Goal: Task Accomplishment & Management: Manage account settings

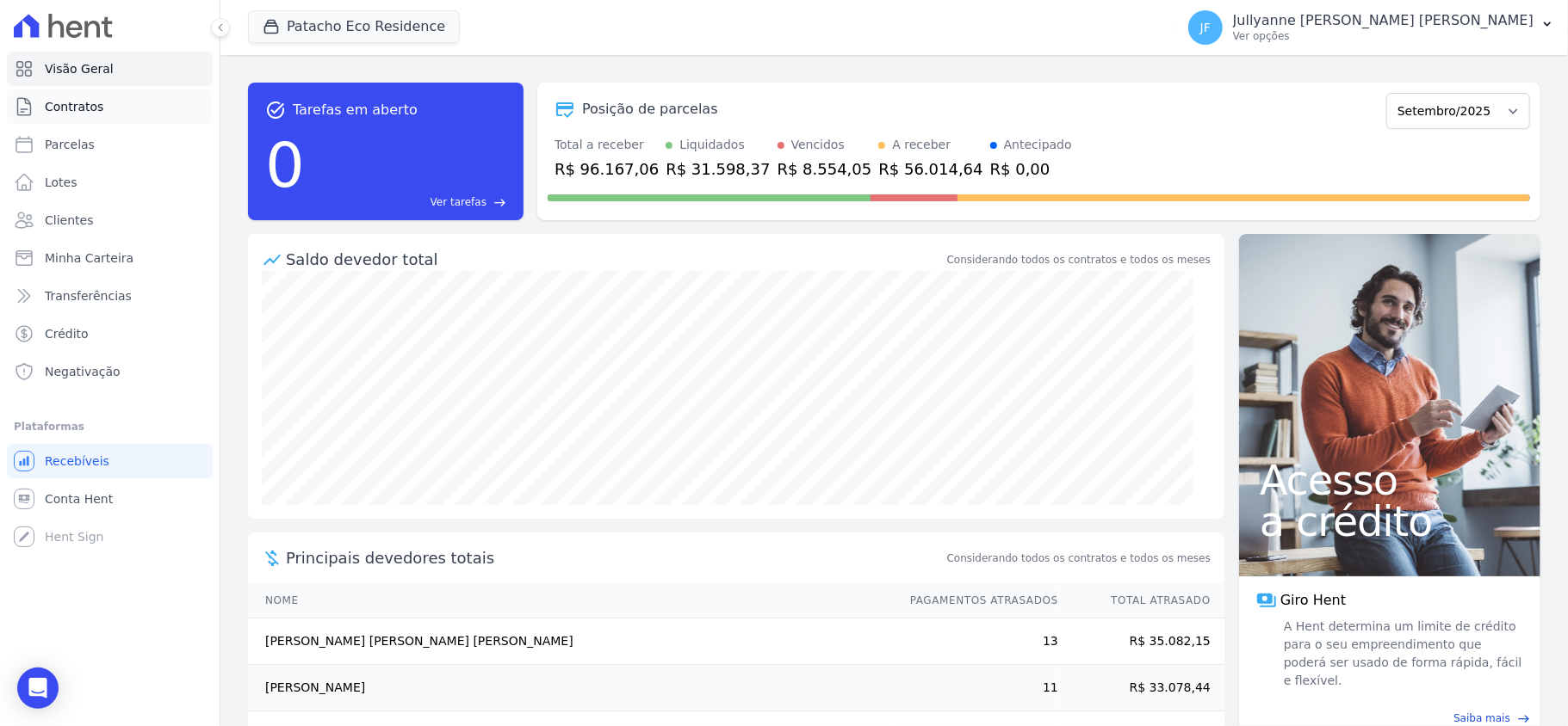
click at [100, 113] on link "Contratos" at bounding box center [110, 106] width 206 height 34
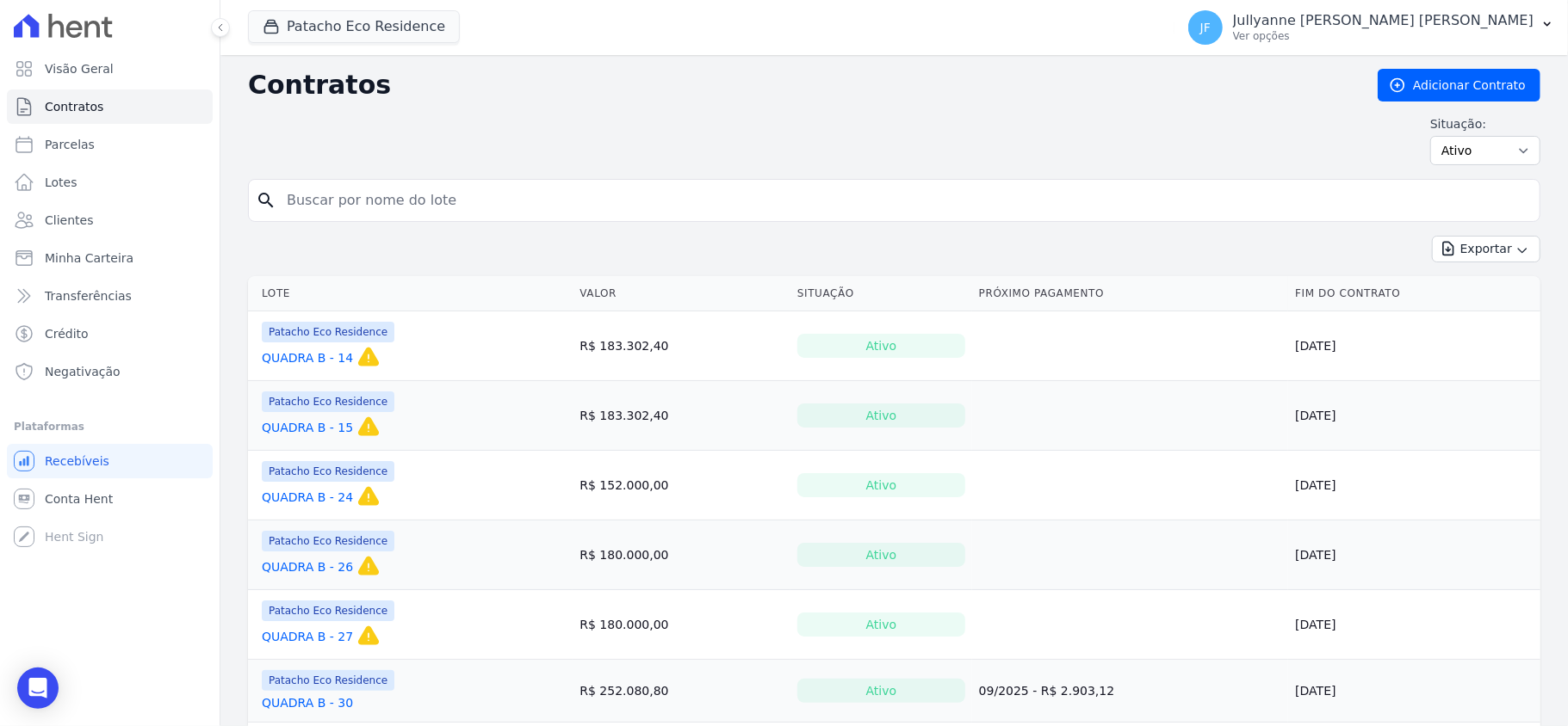
click at [381, 197] on input "search" at bounding box center [904, 200] width 1256 height 34
type input "[PERSON_NAME]"
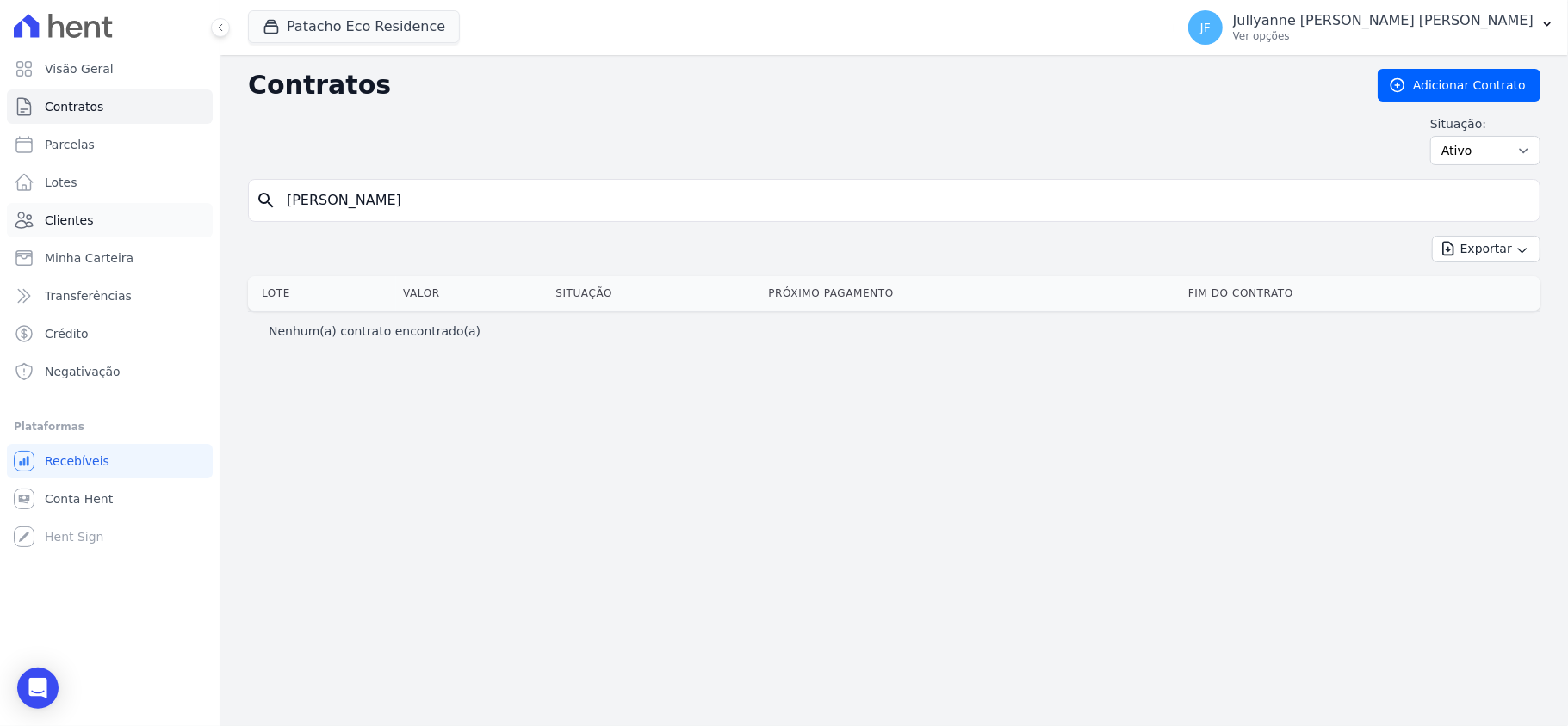
click at [102, 218] on link "Clientes" at bounding box center [110, 220] width 206 height 34
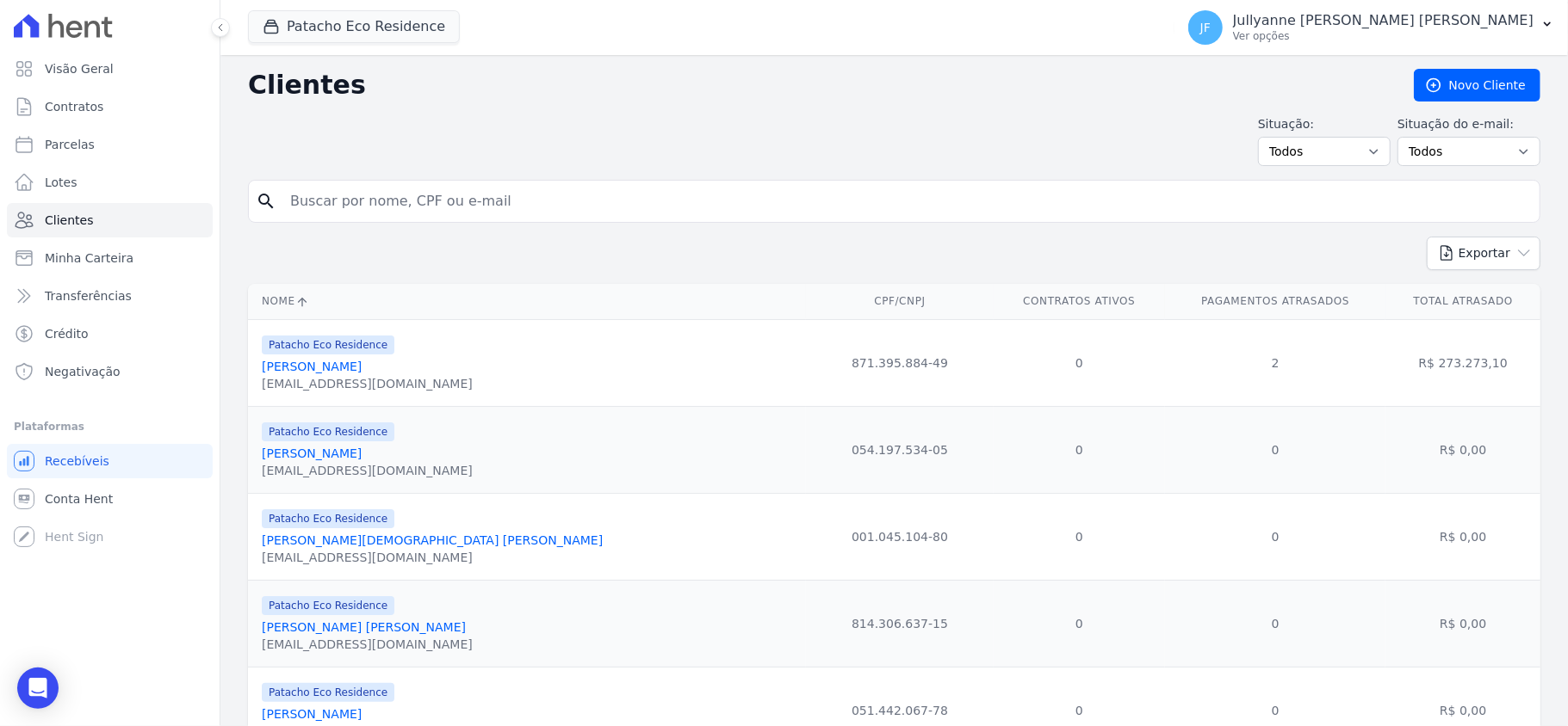
drag, startPoint x: 396, startPoint y: 224, endPoint x: 405, endPoint y: 219, distance: 10.3
click at [403, 208] on div "search" at bounding box center [893, 201] width 1292 height 43
click at [408, 212] on input "search" at bounding box center [906, 200] width 1252 height 34
type input "[PERSON_NAME]"
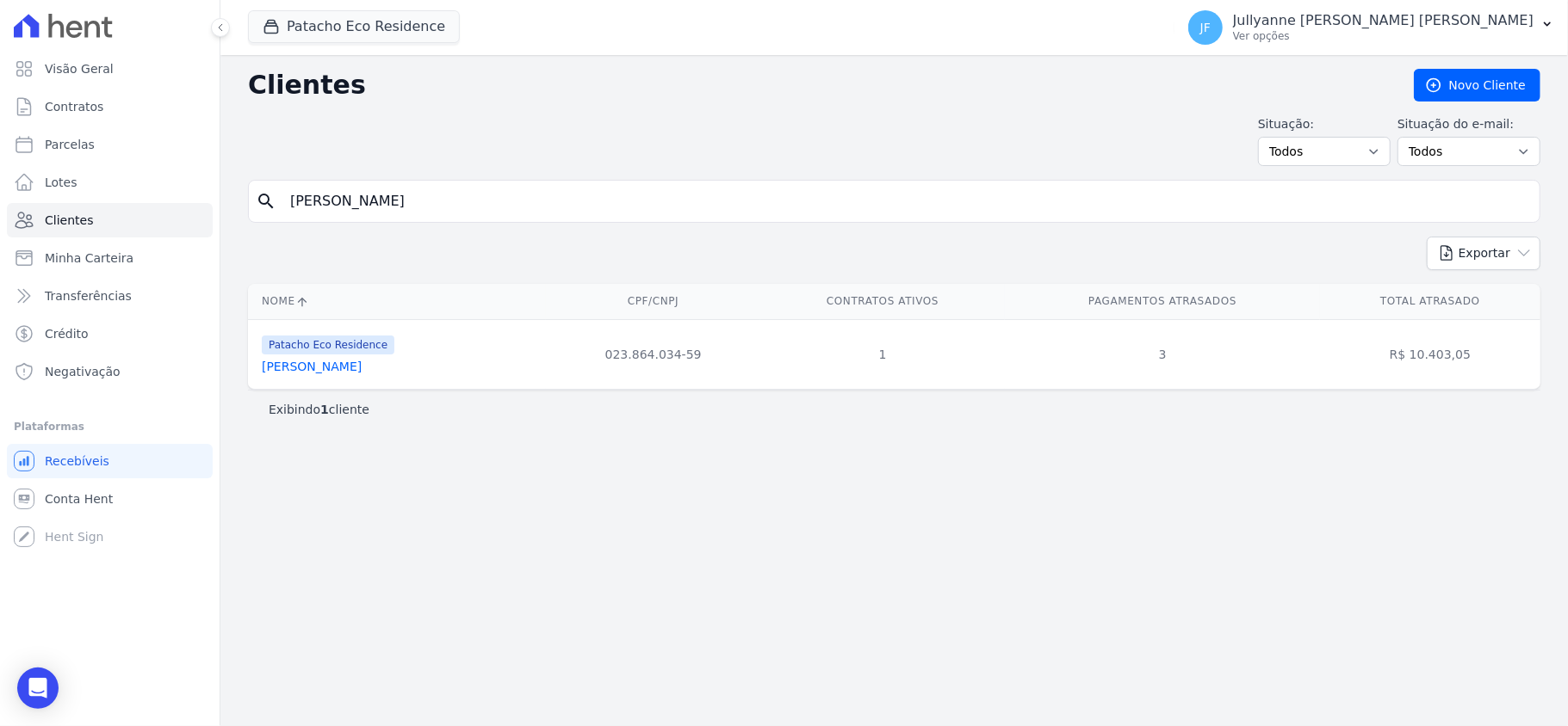
click at [361, 372] on link "[PERSON_NAME]" at bounding box center [312, 367] width 100 height 14
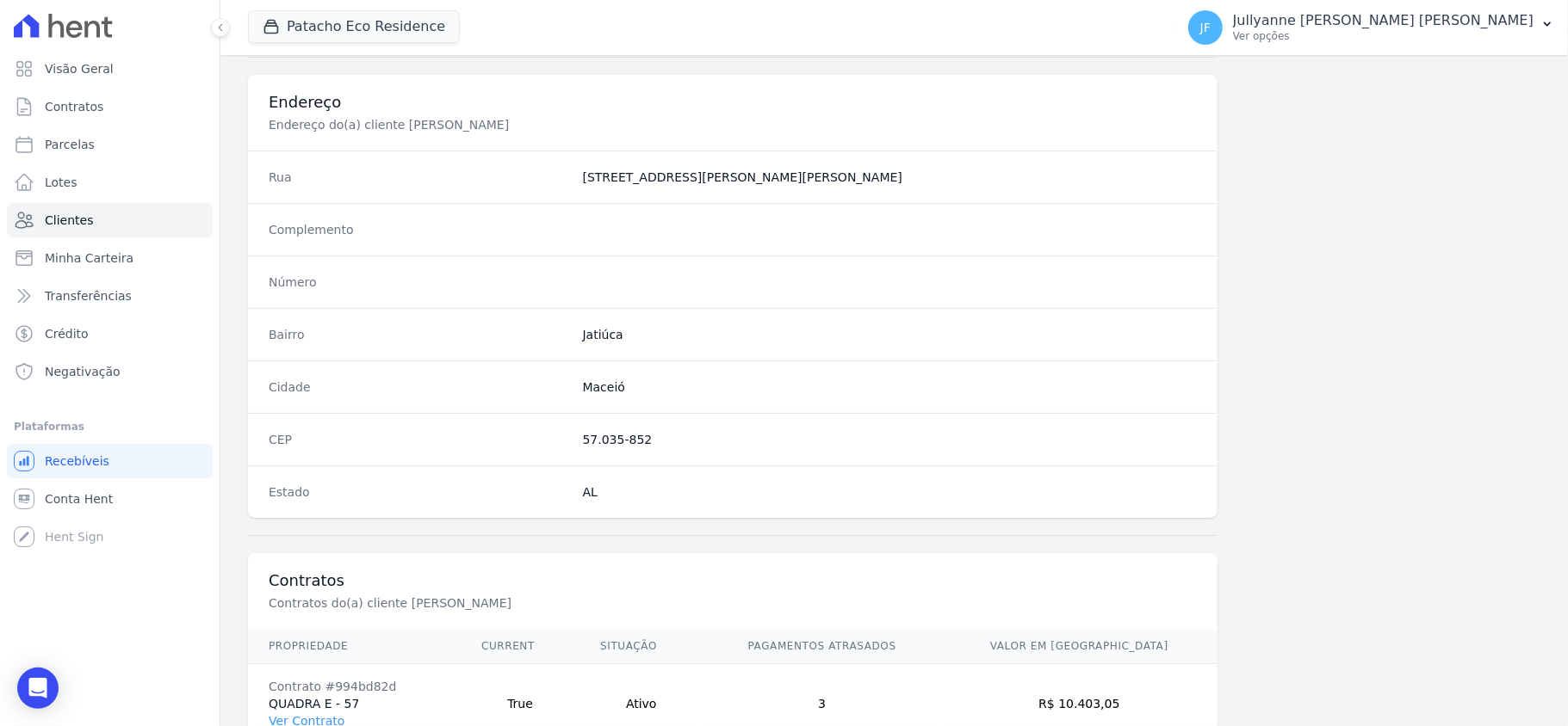
scroll to position [892, 0]
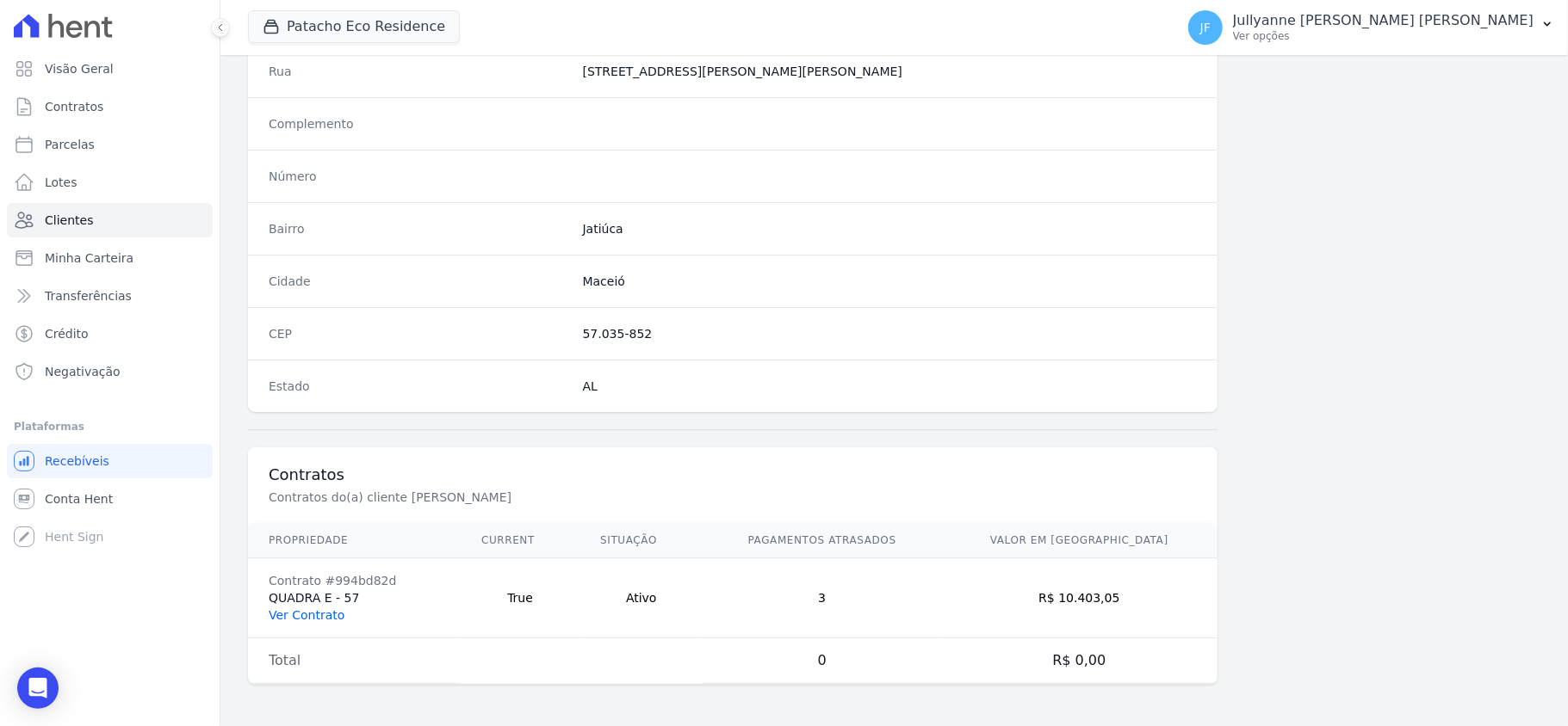
click at [325, 614] on link "Ver Contrato" at bounding box center [306, 615] width 76 height 14
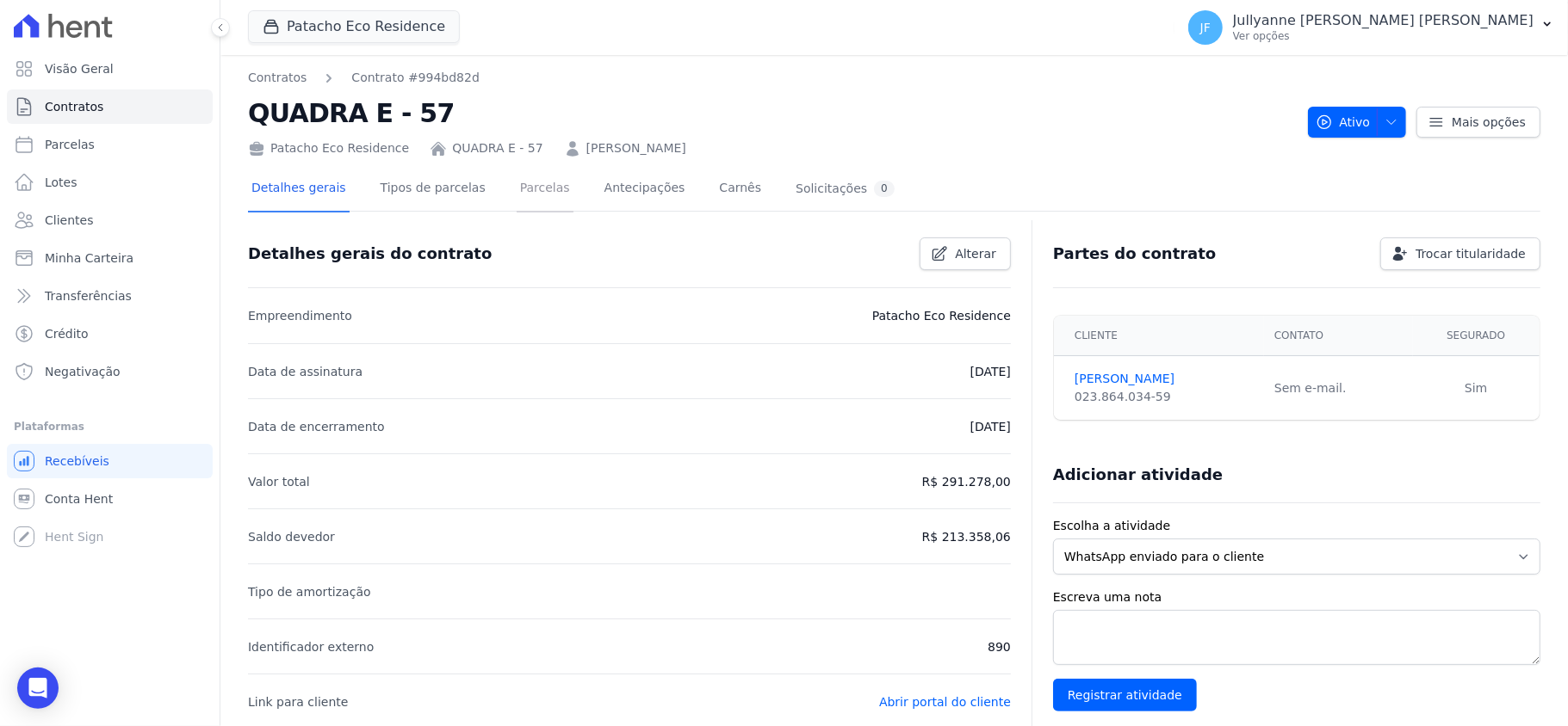
click at [516, 184] on link "Parcelas" at bounding box center [544, 190] width 57 height 46
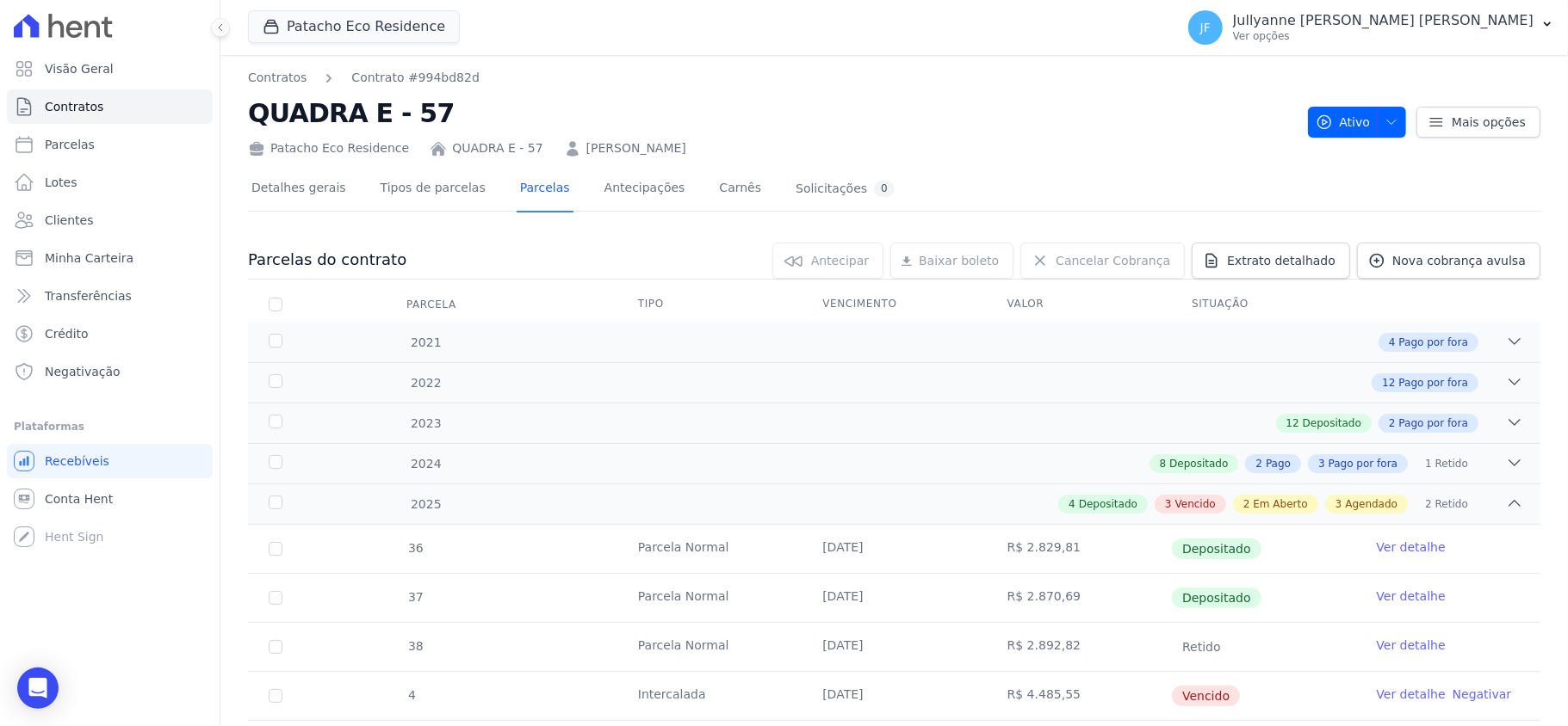
drag, startPoint x: 245, startPoint y: 107, endPoint x: 696, endPoint y: 156, distance: 453.7
click at [700, 153] on div "Patacho Eco Residence QUADRA E - 57 [PERSON_NAME]" at bounding box center [770, 145] width 1046 height 25
drag, startPoint x: 701, startPoint y: 142, endPoint x: 242, endPoint y: 114, distance: 459.9
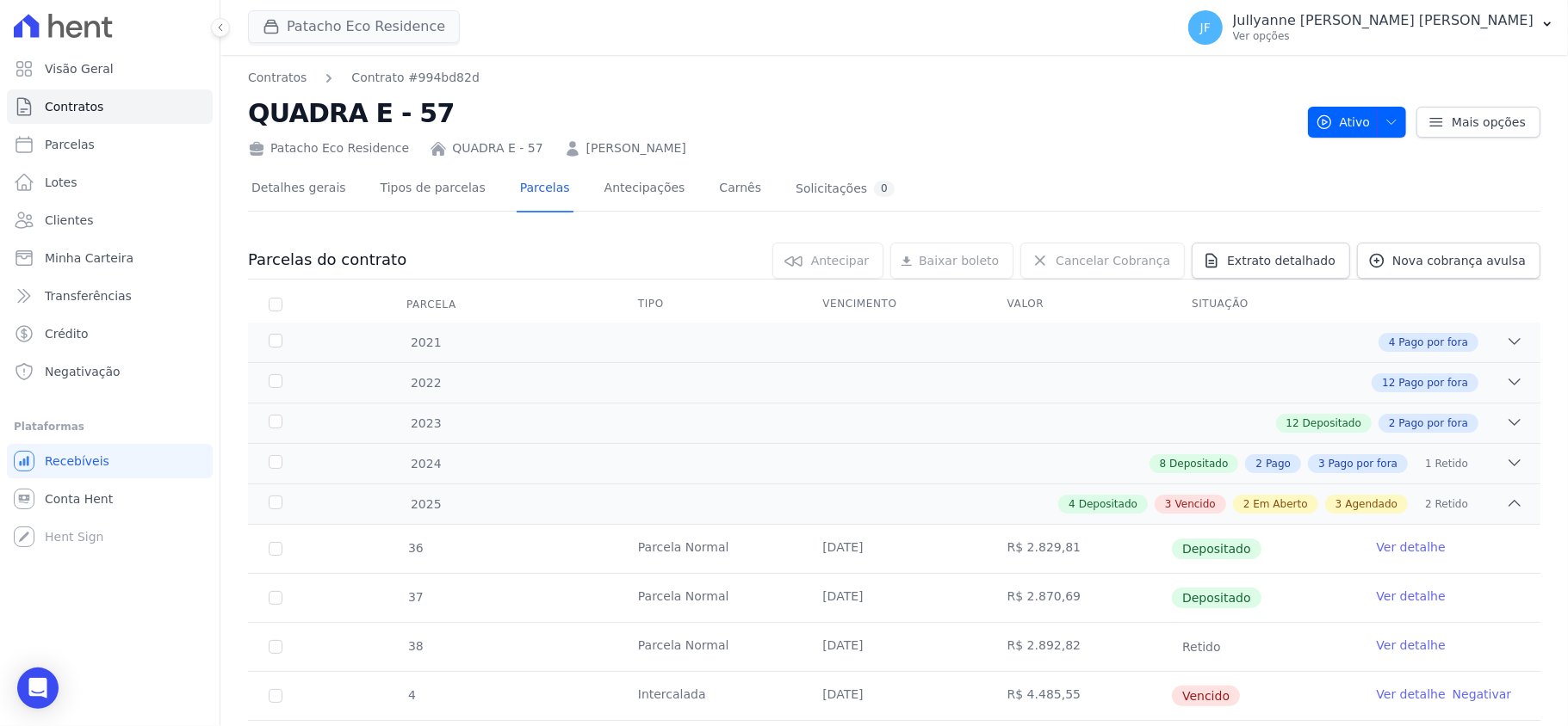
copy div "QUADRA E - 57 Patacho Eco Residence QUADRA E - 57 [PERSON_NAME]"
click at [47, 678] on icon "Open Intercom Messenger" at bounding box center [37, 687] width 22 height 22
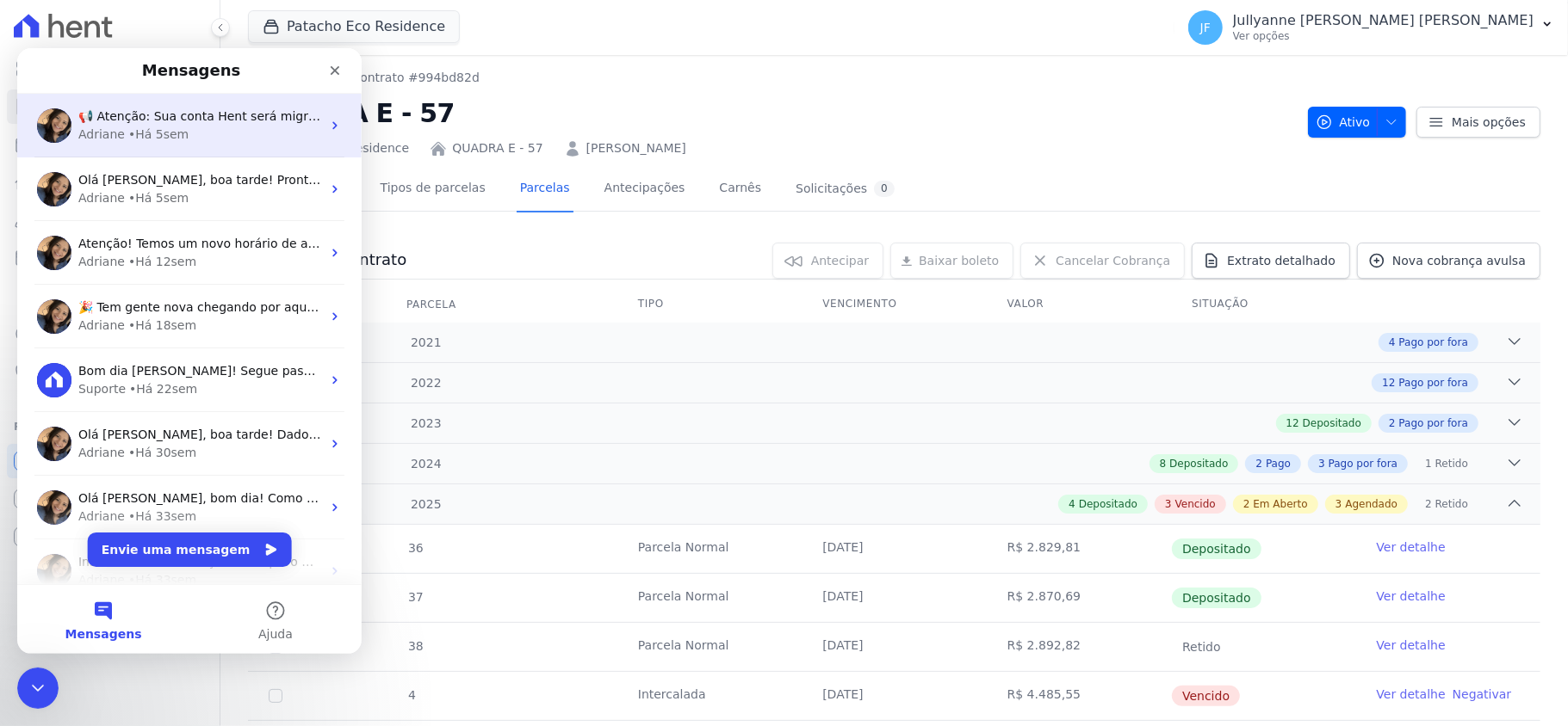
click at [180, 123] on div "📢 Atenção: Sua conta Hent será migrada para a Conta Arke! Estamos trazendo para…" at bounding box center [200, 115] width 243 height 18
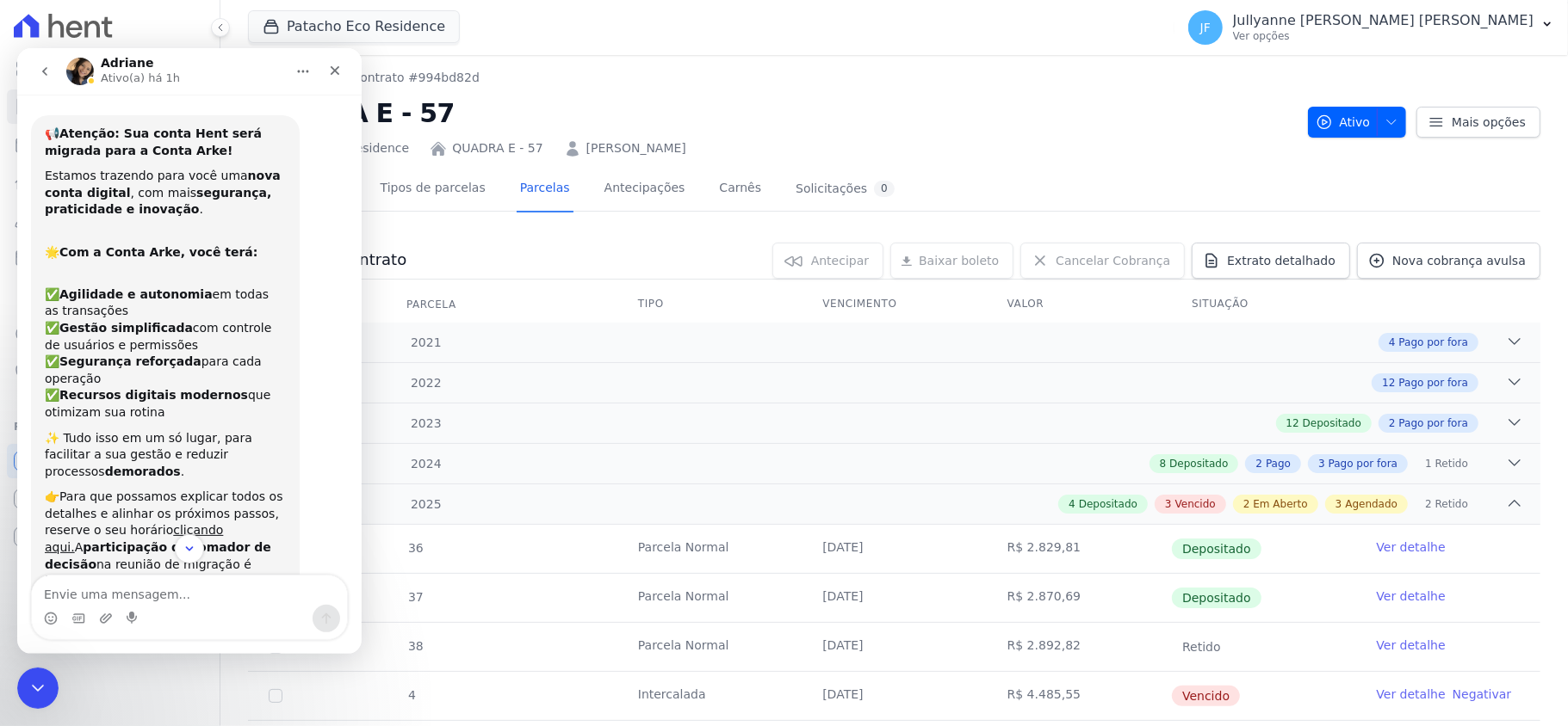
click at [40, 71] on icon "go back" at bounding box center [45, 70] width 14 height 14
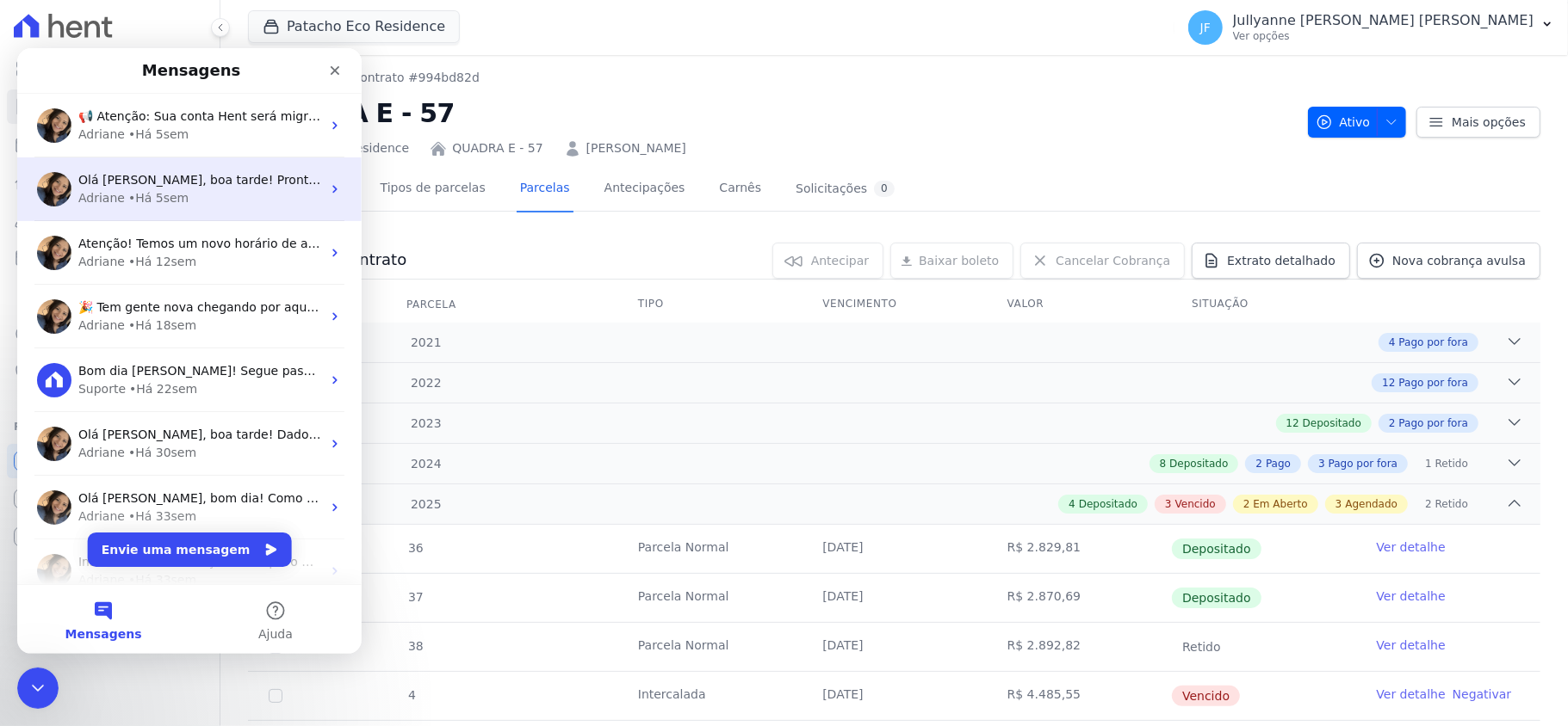
click at [183, 195] on div "[PERSON_NAME] • Há 5sem" at bounding box center [200, 197] width 243 height 18
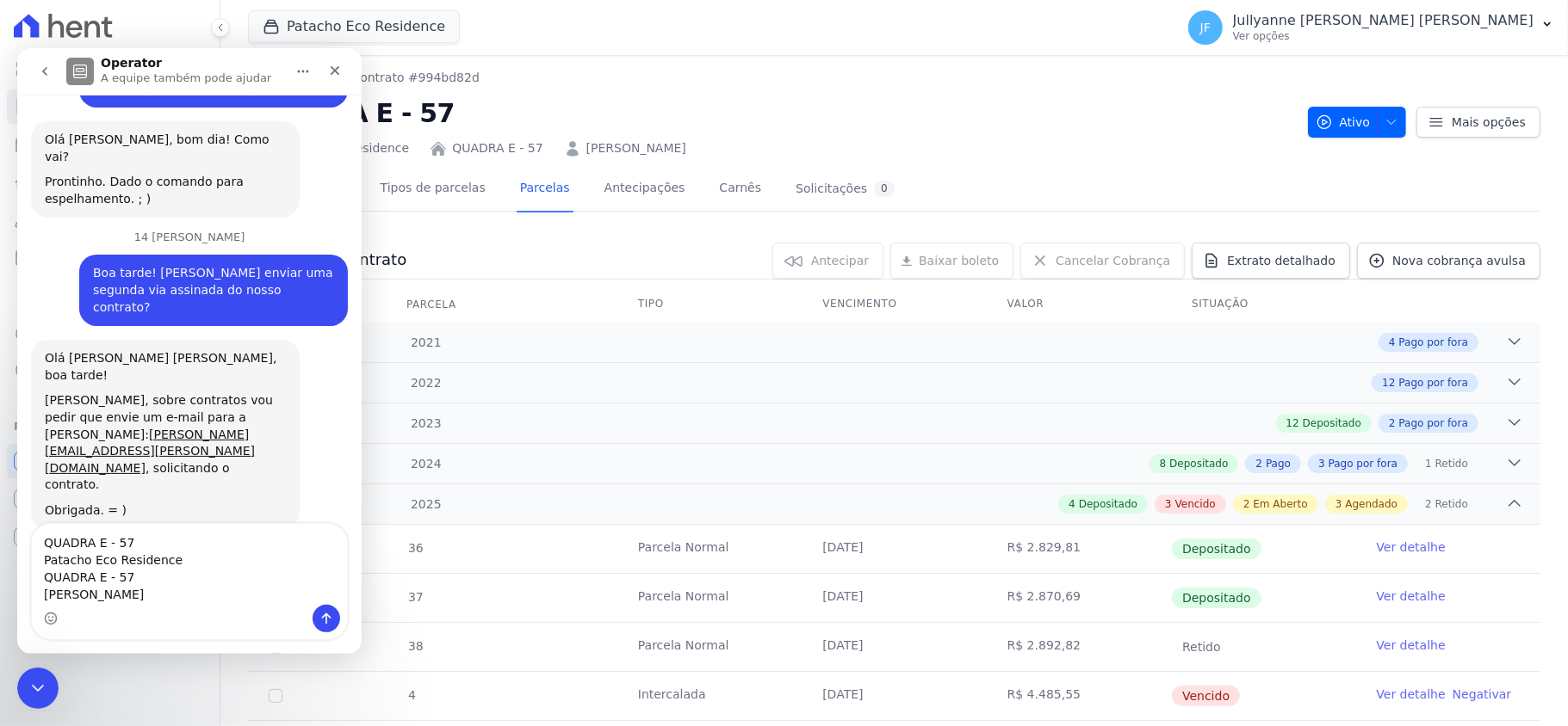
scroll to position [2210, 0]
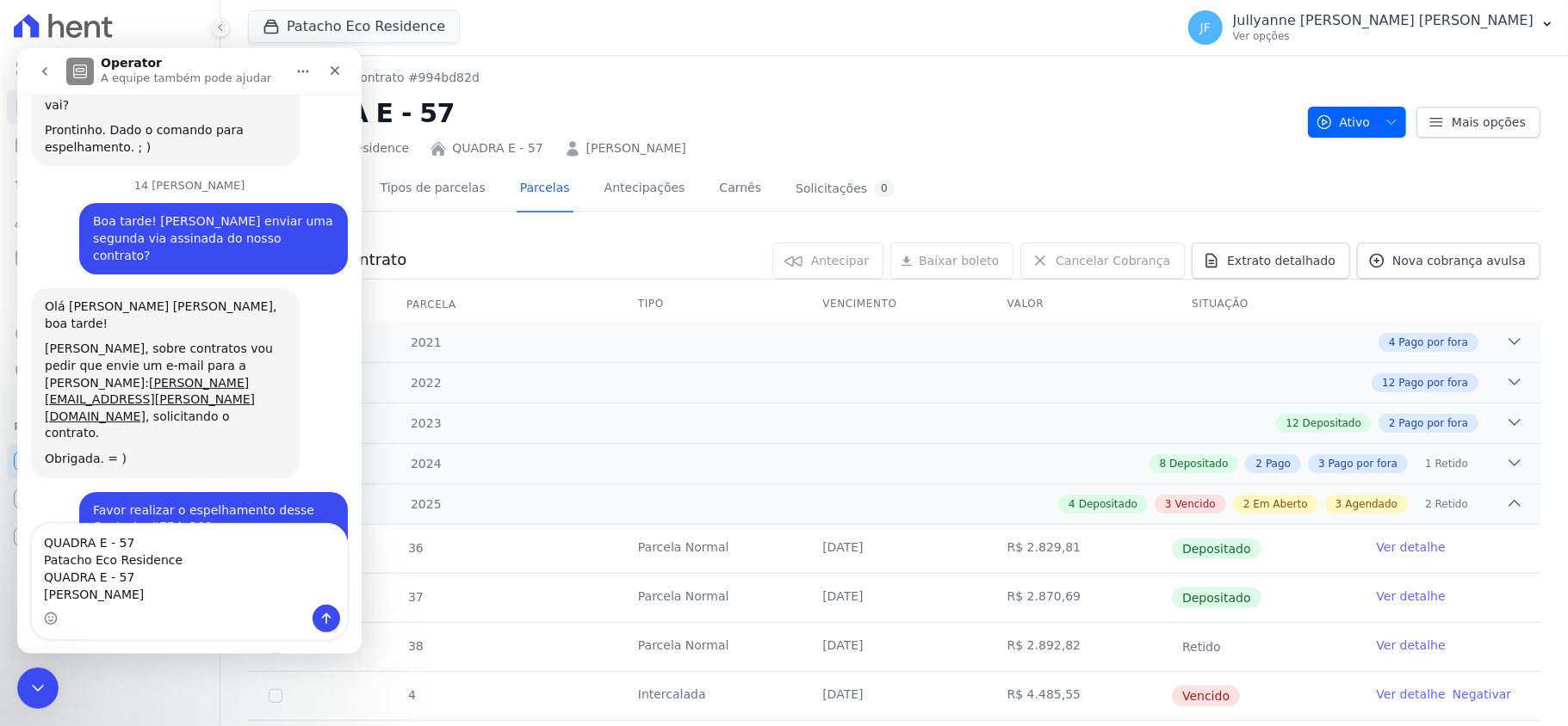
drag, startPoint x: 81, startPoint y: 285, endPoint x: 245, endPoint y: 280, distance: 164.1
click at [245, 491] on div "Favor realizar o espelhamento desse Contrato #754c368c QUADRA E - 18 Patacho Ec…" at bounding box center [213, 552] width 268 height 122
drag, startPoint x: 276, startPoint y: 289, endPoint x: 83, endPoint y: 287, distance: 193.0
click at [93, 502] on div "Favor realizar o espelhamento desse Contrato #754c368c QUADRA E - 18 Patacho Ec…" at bounding box center [214, 553] width 241 height 102
copy div "Favor realizar o espelhamento desse"
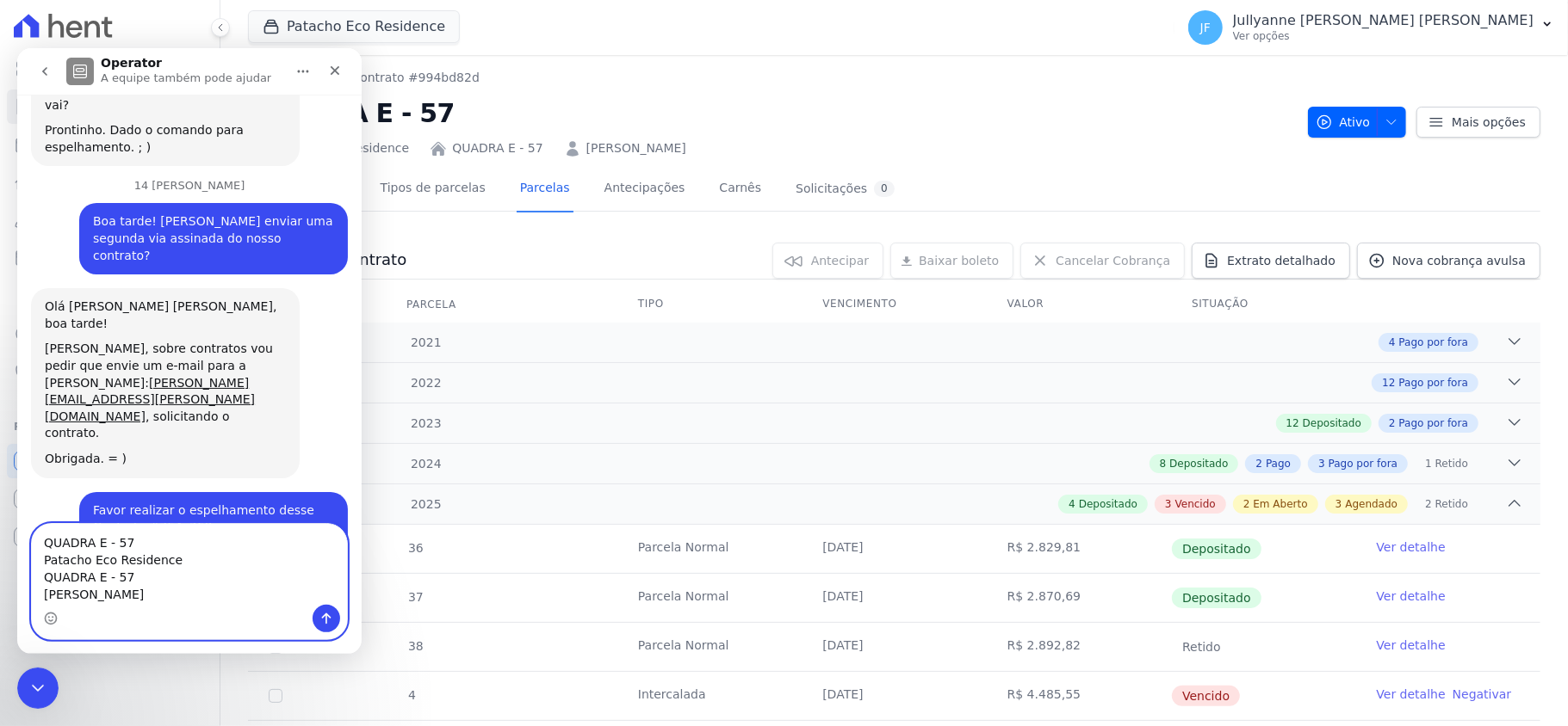
click at [45, 540] on textarea "QUADRA E - 57 Patacho Eco Residence QUADRA E - 57 [PERSON_NAME]" at bounding box center [189, 563] width 315 height 81
paste textarea "Favor realizar o espelhamento desse"
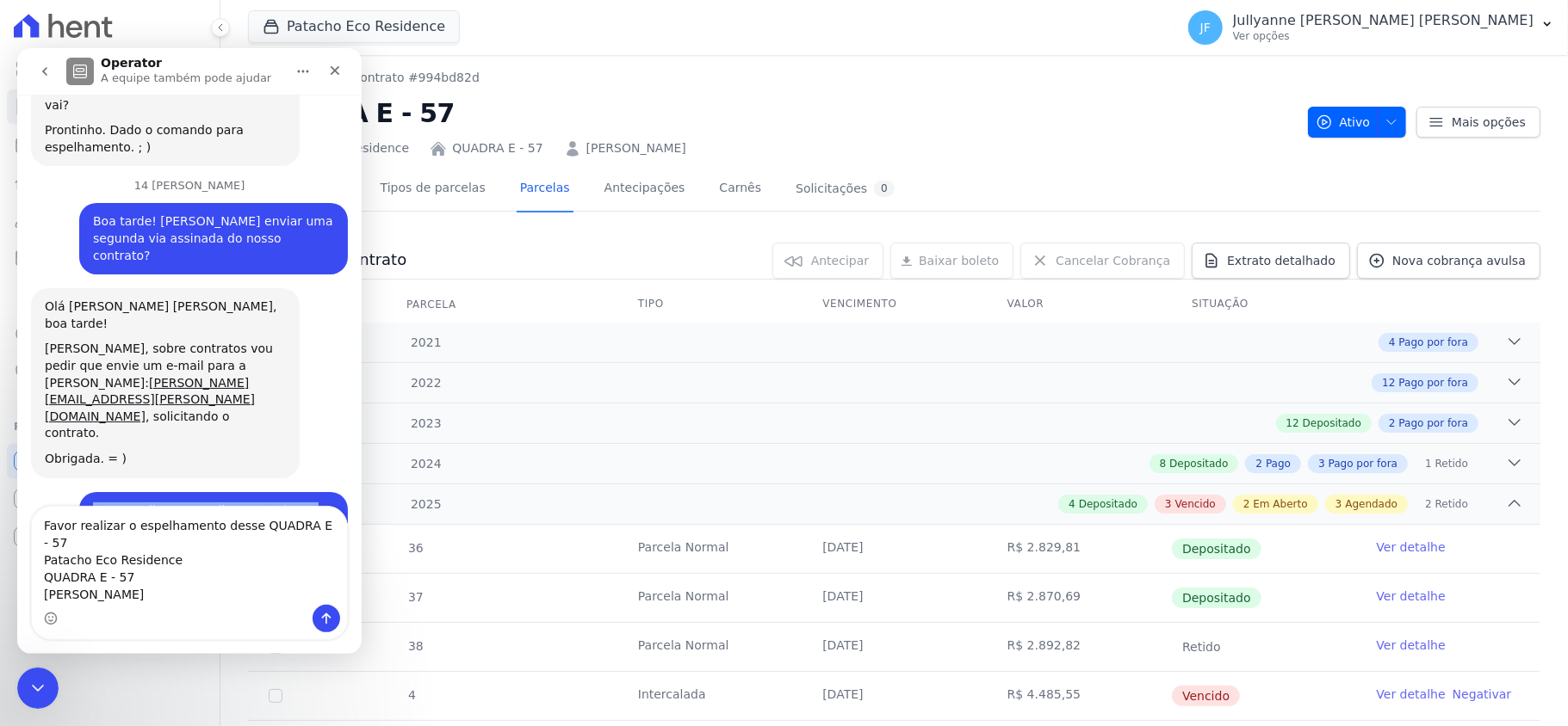
drag, startPoint x: 77, startPoint y: 303, endPoint x: 118, endPoint y: 304, distance: 41.0
click at [118, 491] on div "Favor realizar o espelhamento desse Contrato #754c368c QUADRA E - 18 Patacho Ec…" at bounding box center [213, 552] width 268 height 122
click at [124, 502] on div "Favor realizar o espelhamento desse Contrato #754c368c QUADRA E - 18 Patacho Ec…" at bounding box center [214, 553] width 241 height 102
click at [241, 547] on textarea "Favor realizar o espelhamento desse QUADRA E - 57 Patacho Eco Residence QUADRA …" at bounding box center [189, 555] width 315 height 98
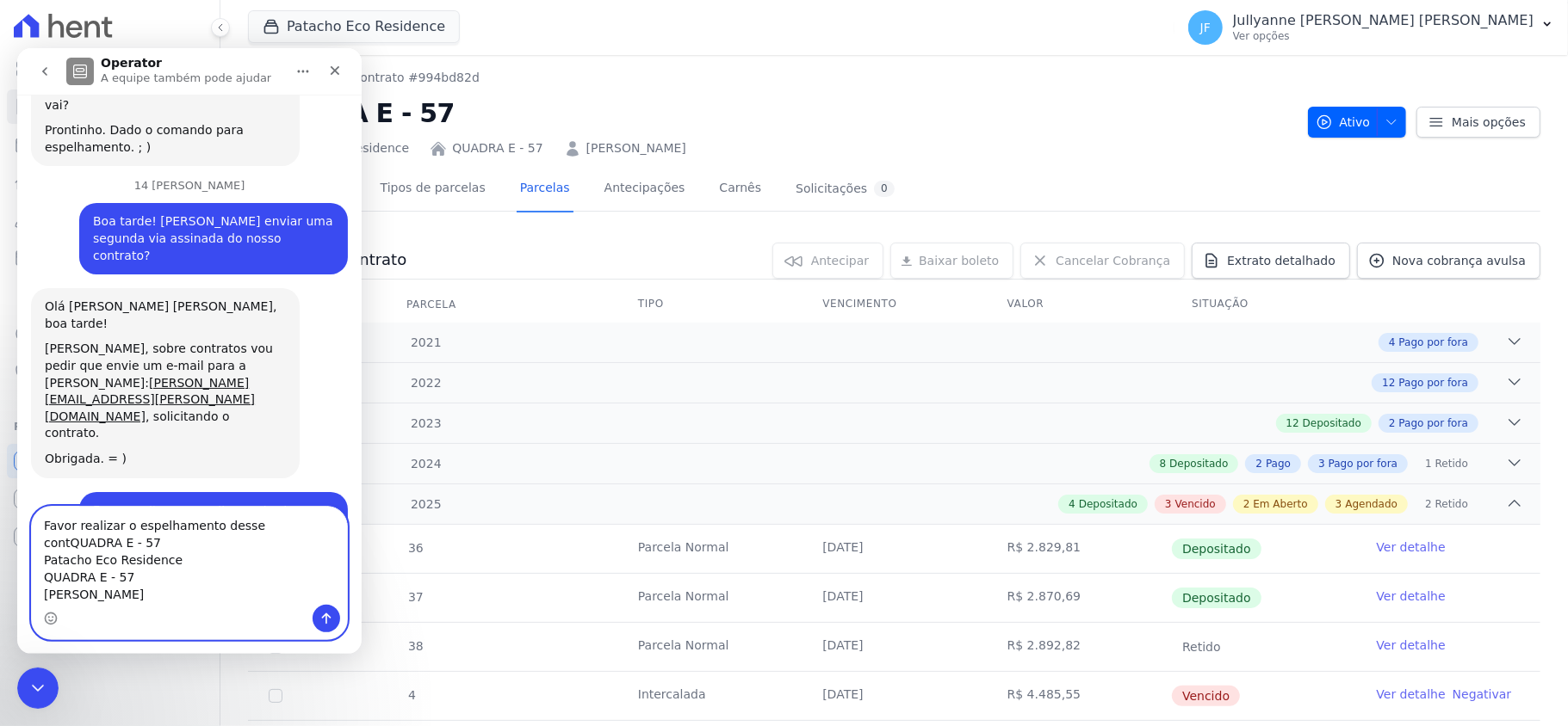
scroll to position [2226, 0]
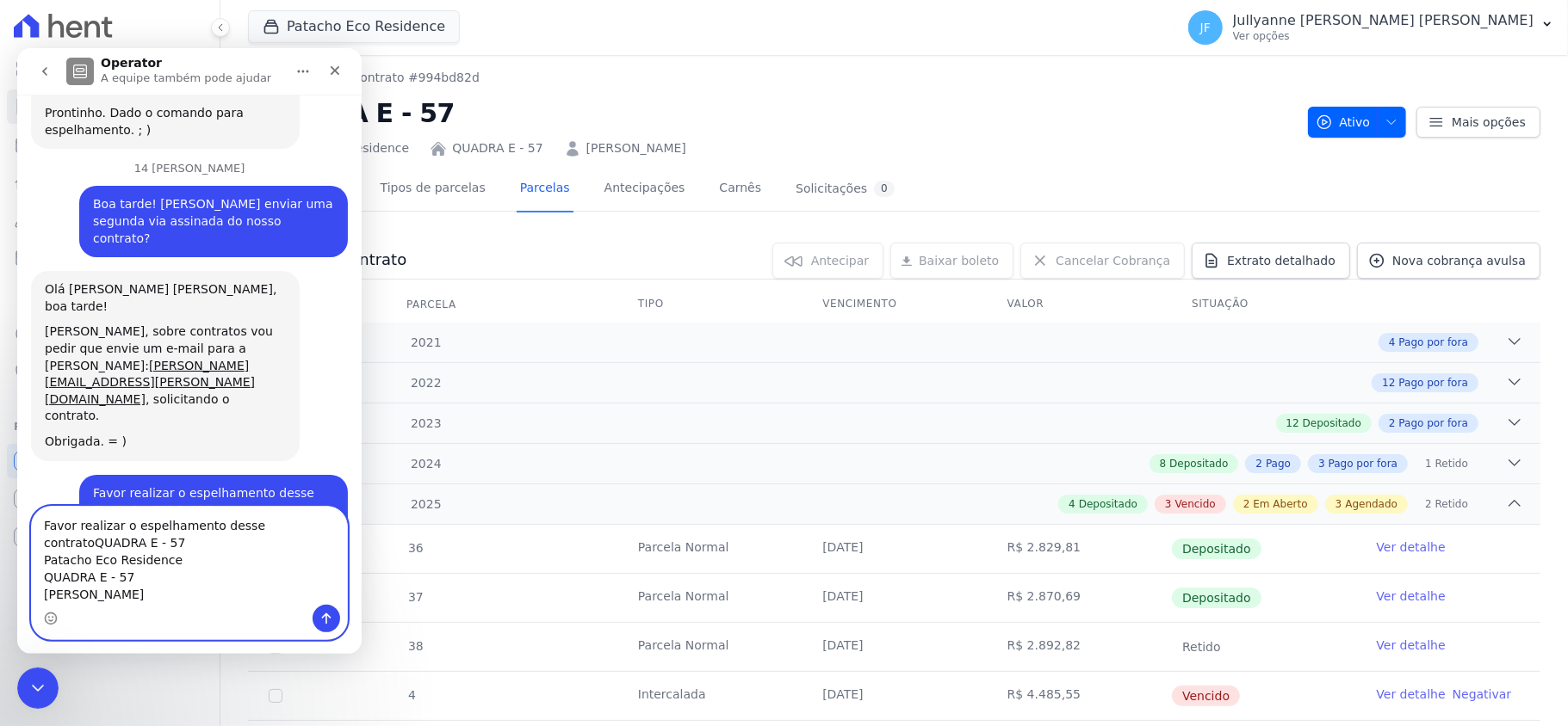
type textarea "Favor realizar o espelhamento desse contrato QUADRA E - 57 Patacho Eco Residenc…"
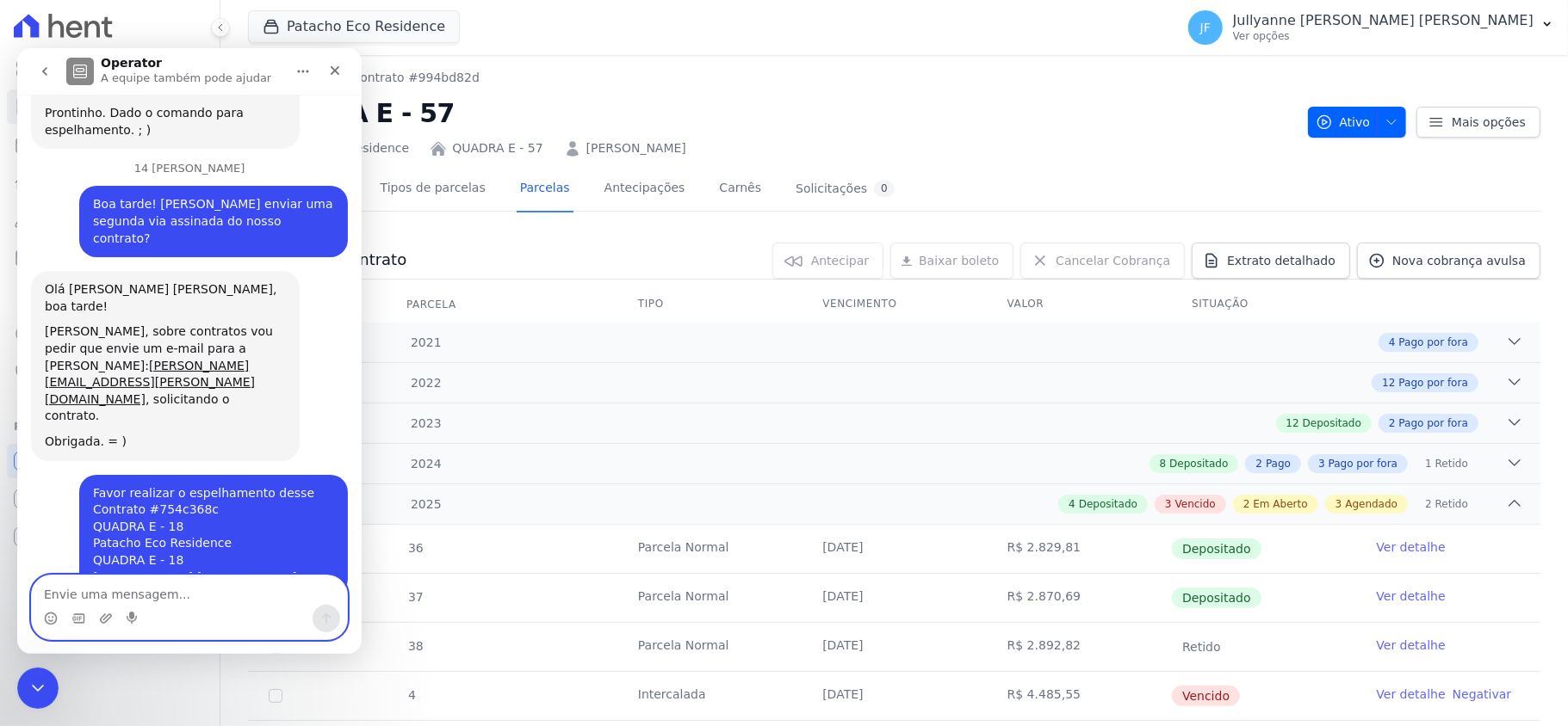
scroll to position [2300, 0]
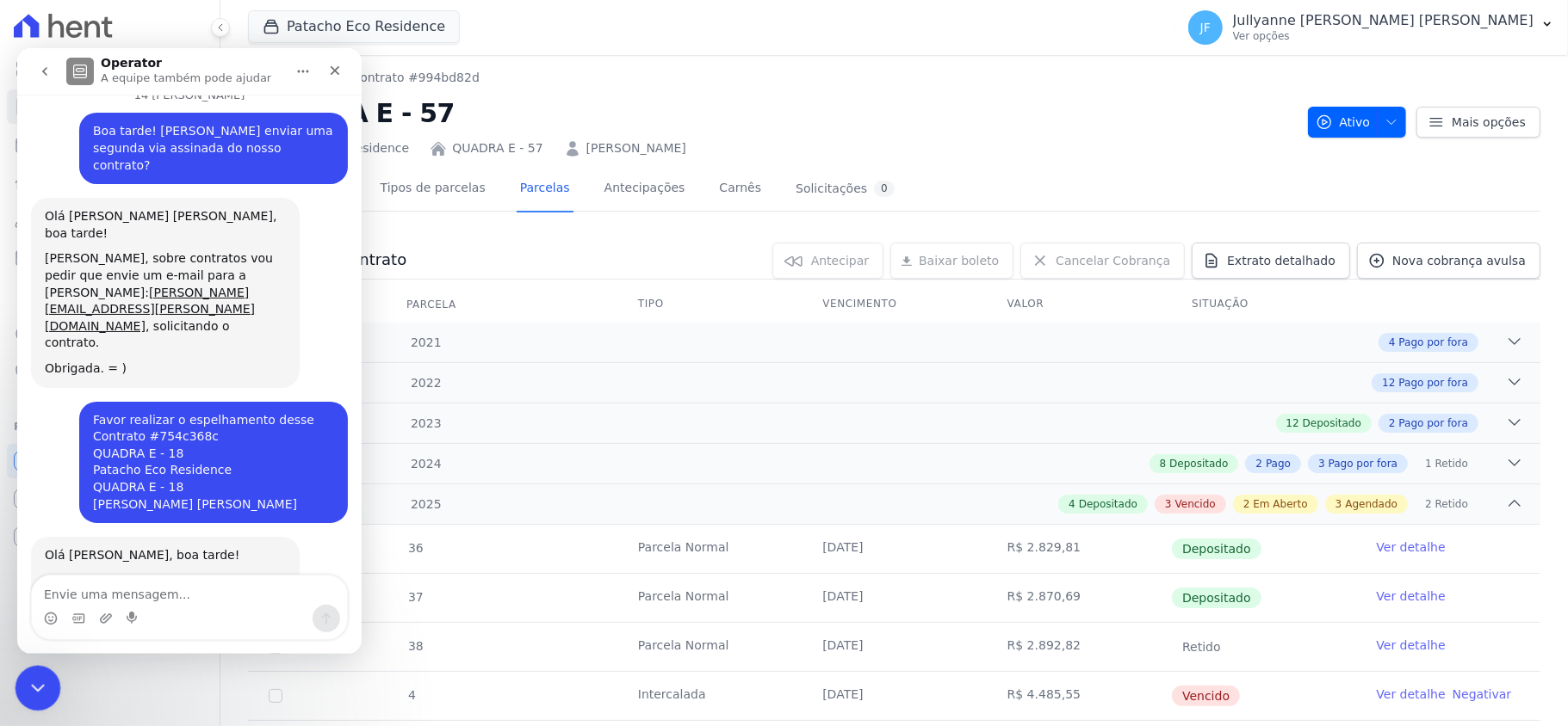
click at [38, 681] on icon "Encerramento do Messenger da Intercom" at bounding box center [34, 685] width 20 height 20
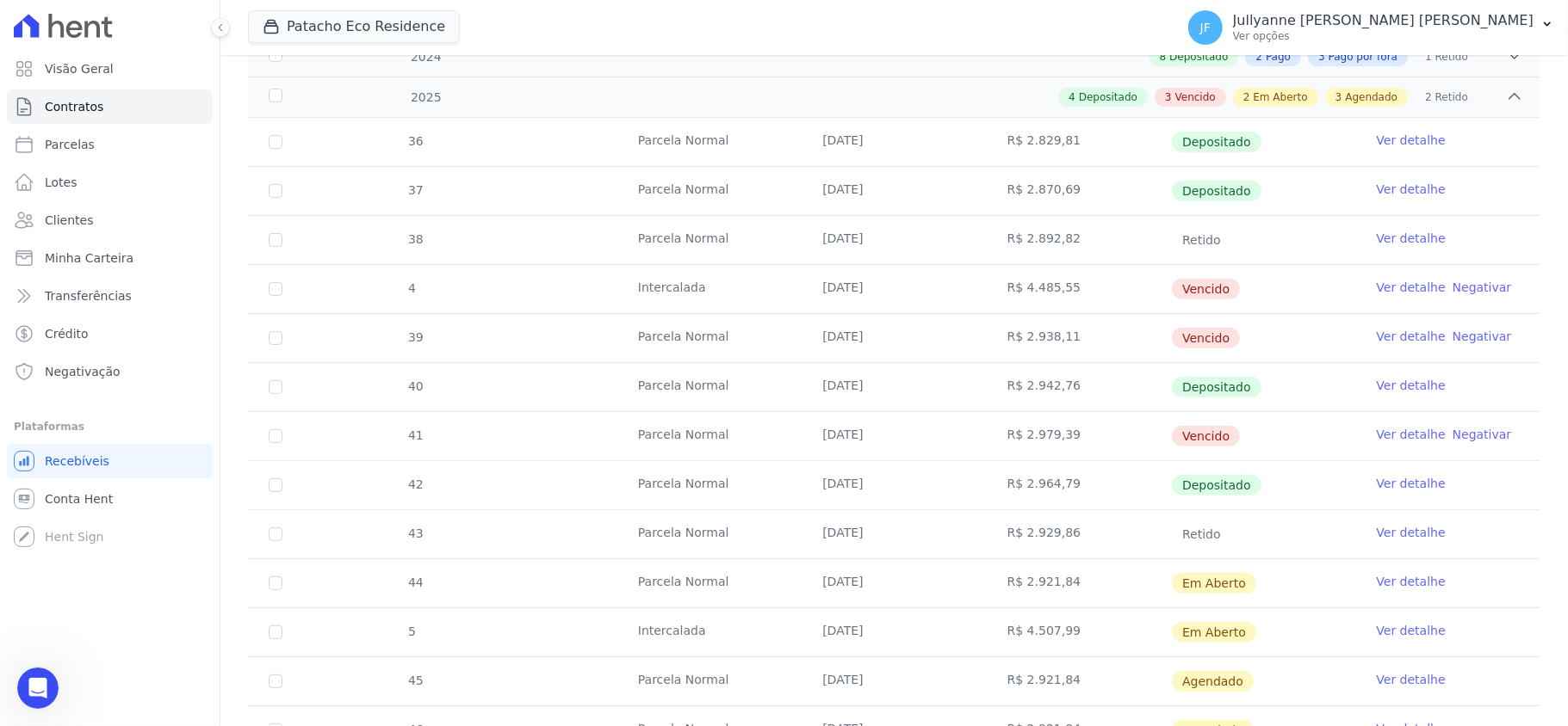
scroll to position [459, 0]
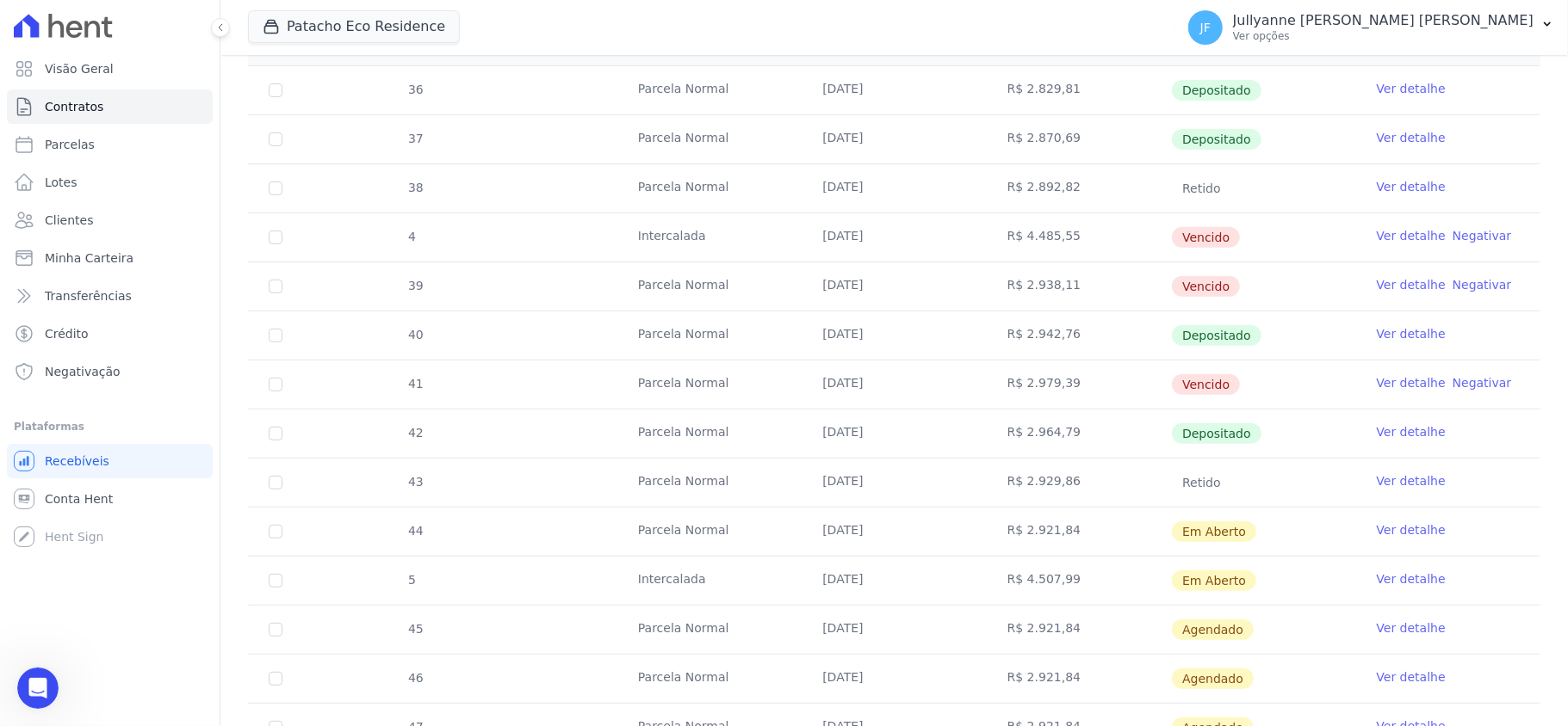
click at [1389, 583] on link "Ver detalhe" at bounding box center [1411, 579] width 69 height 18
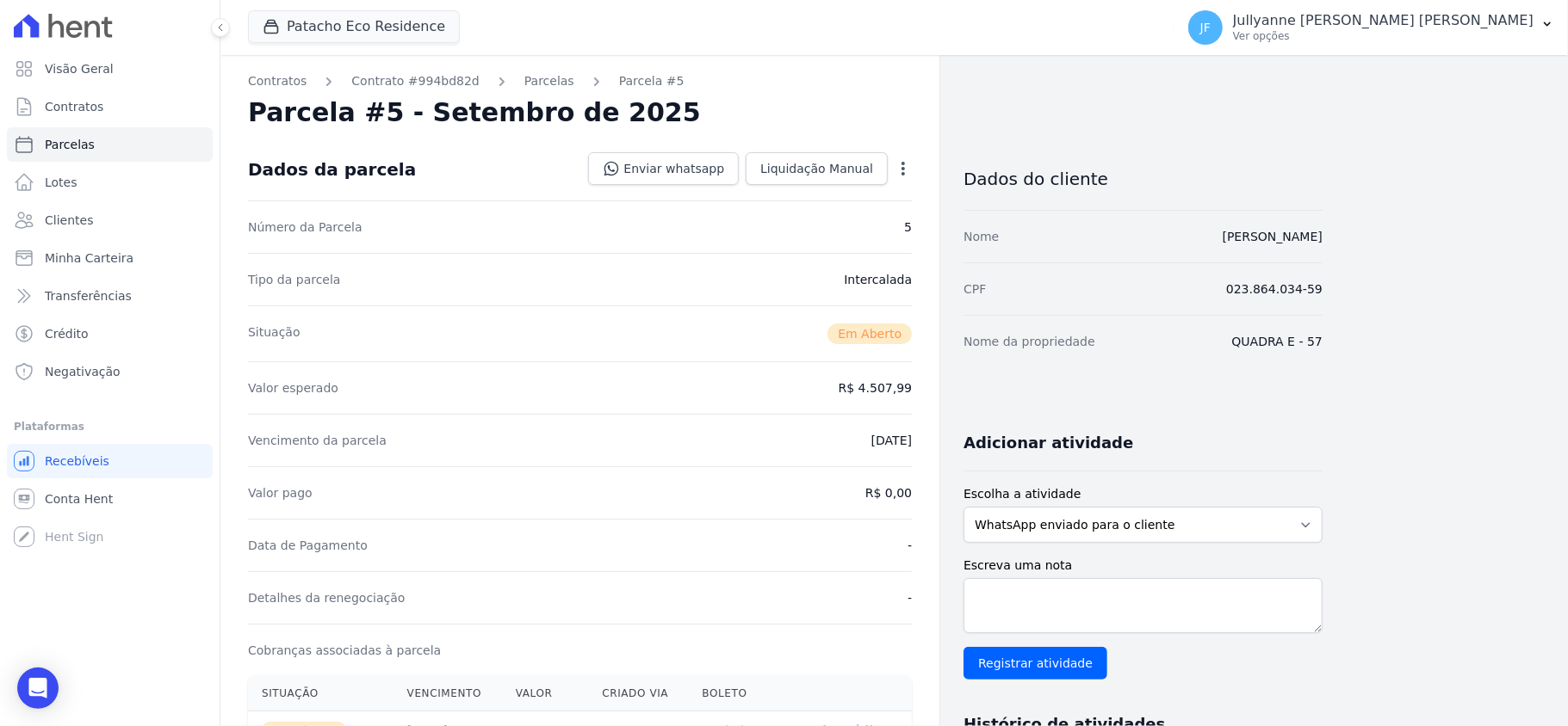
click at [876, 442] on dd "[DATE]" at bounding box center [892, 440] width 40 height 18
click at [910, 172] on icon "button" at bounding box center [903, 169] width 18 height 18
click at [886, 184] on link "Alterar" at bounding box center [829, 192] width 151 height 31
click at [890, 437] on input "[DATE]" at bounding box center [843, 439] width 136 height 36
type input "[DATE]"
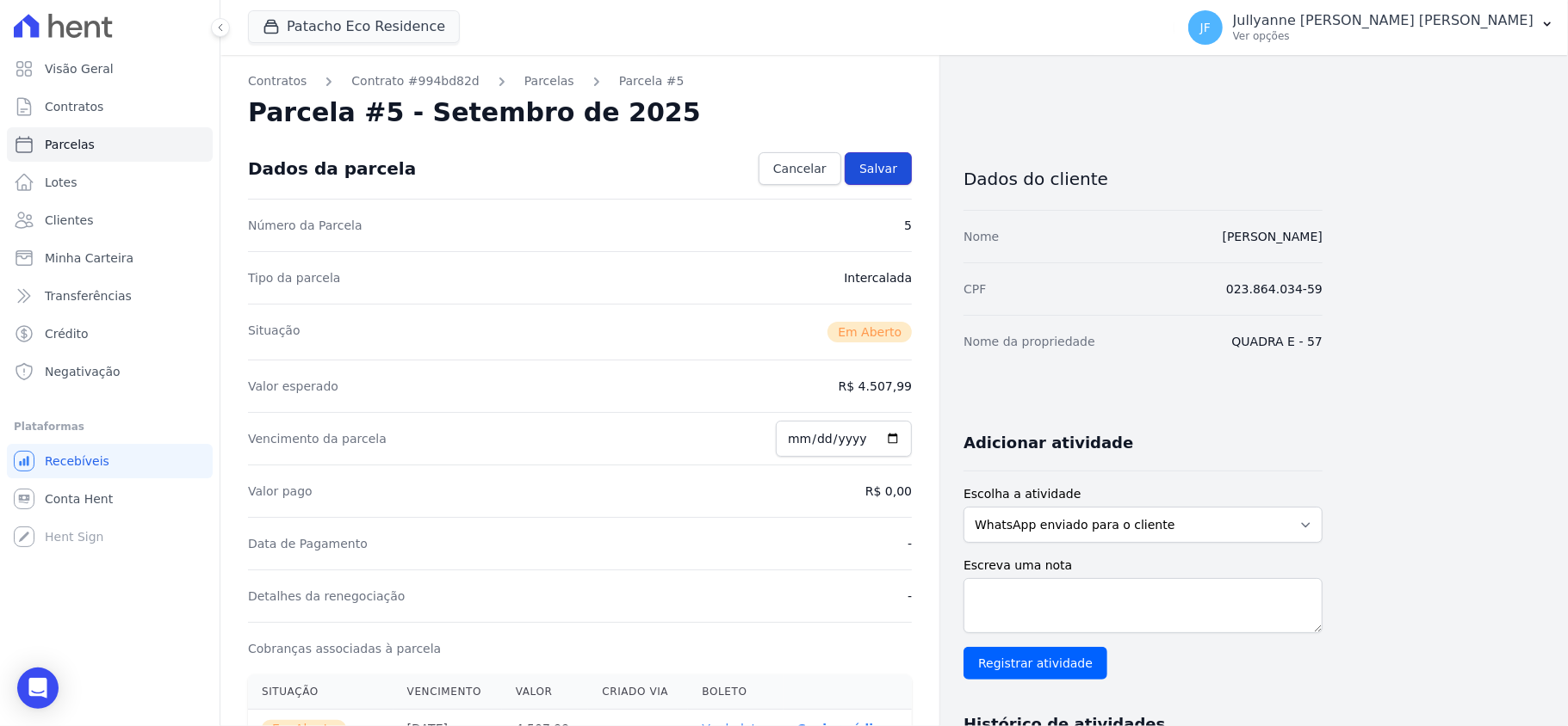
click at [893, 165] on span "Salvar" at bounding box center [878, 169] width 38 height 18
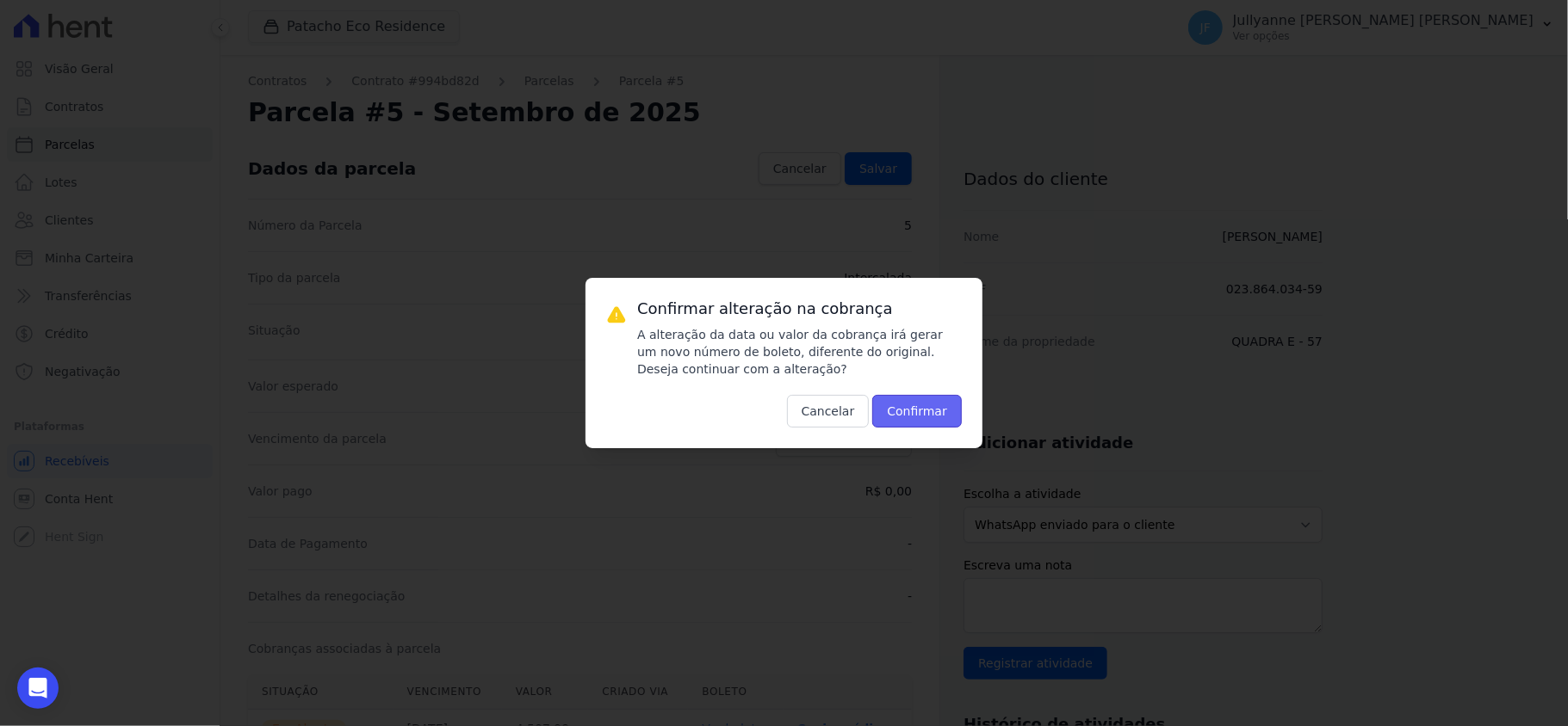
click at [940, 414] on button "Confirmar" at bounding box center [917, 410] width 90 height 33
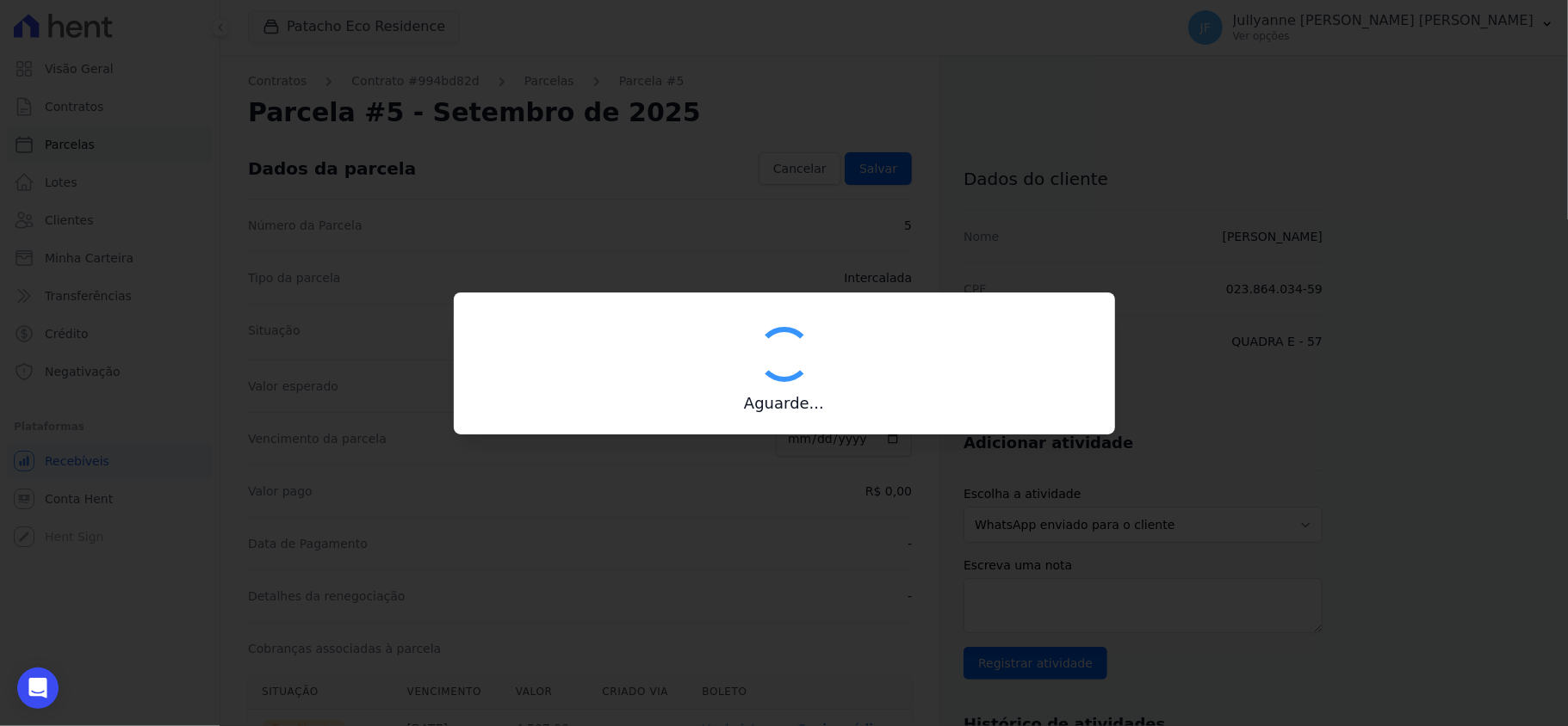
type input "00190000090335103300000668563174812200000450799"
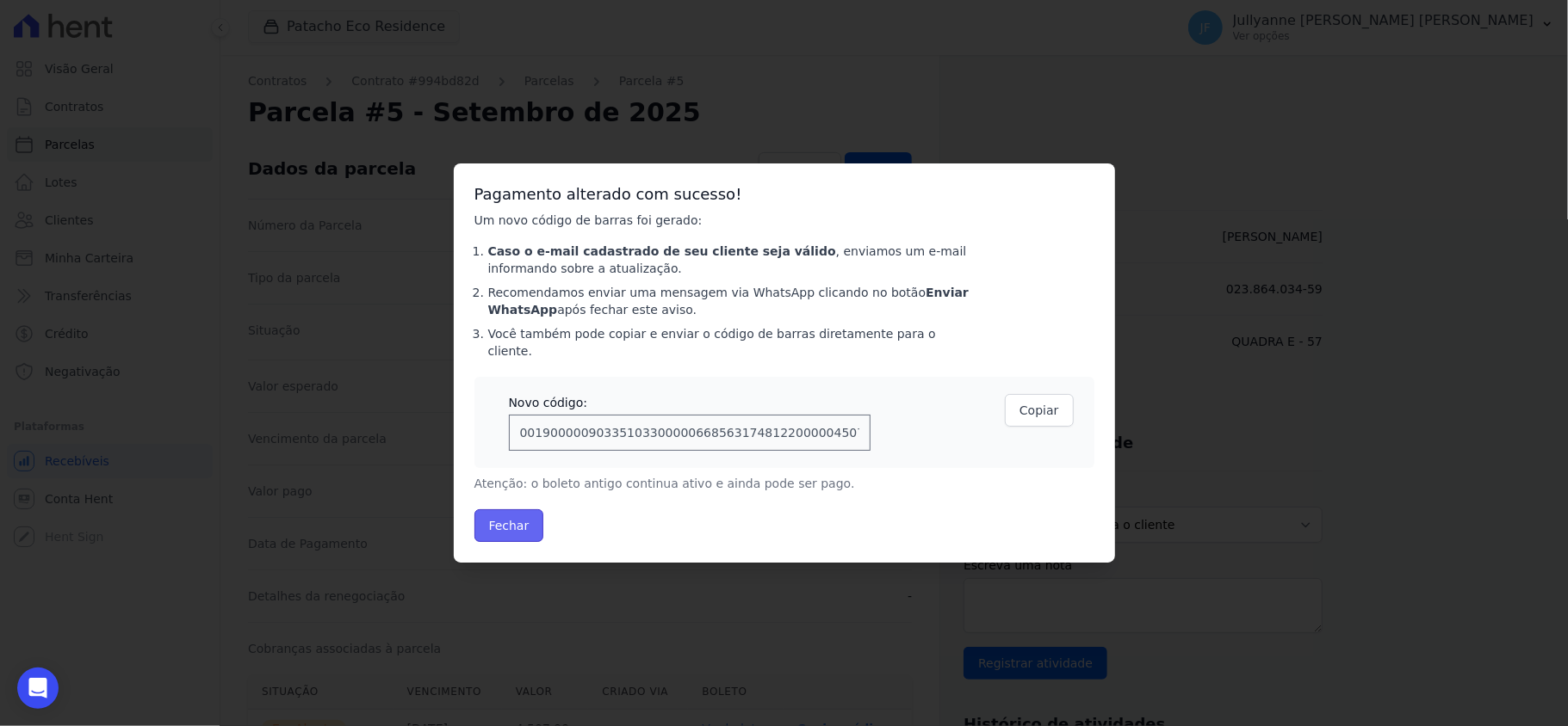
click at [527, 516] on button "Fechar" at bounding box center [508, 525] width 69 height 33
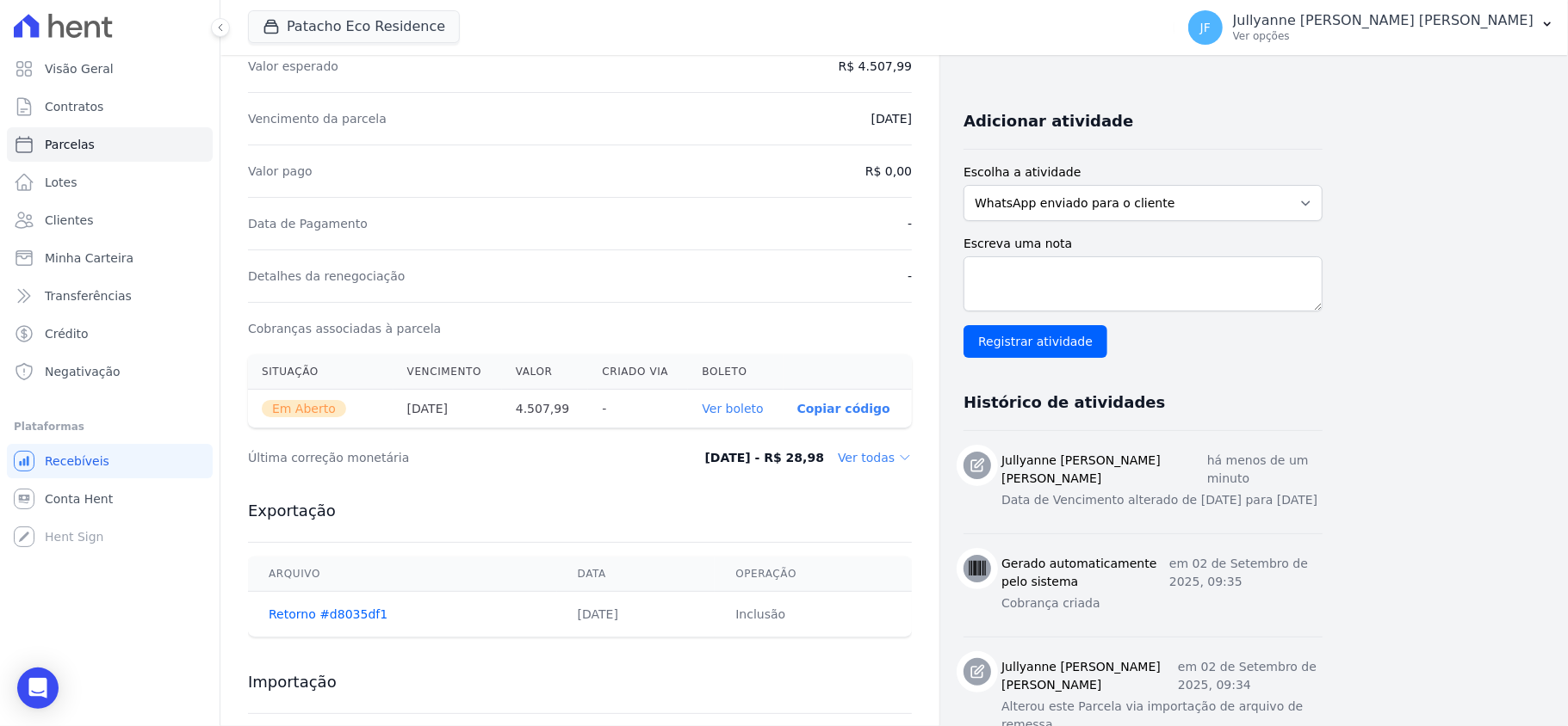
scroll to position [345, 0]
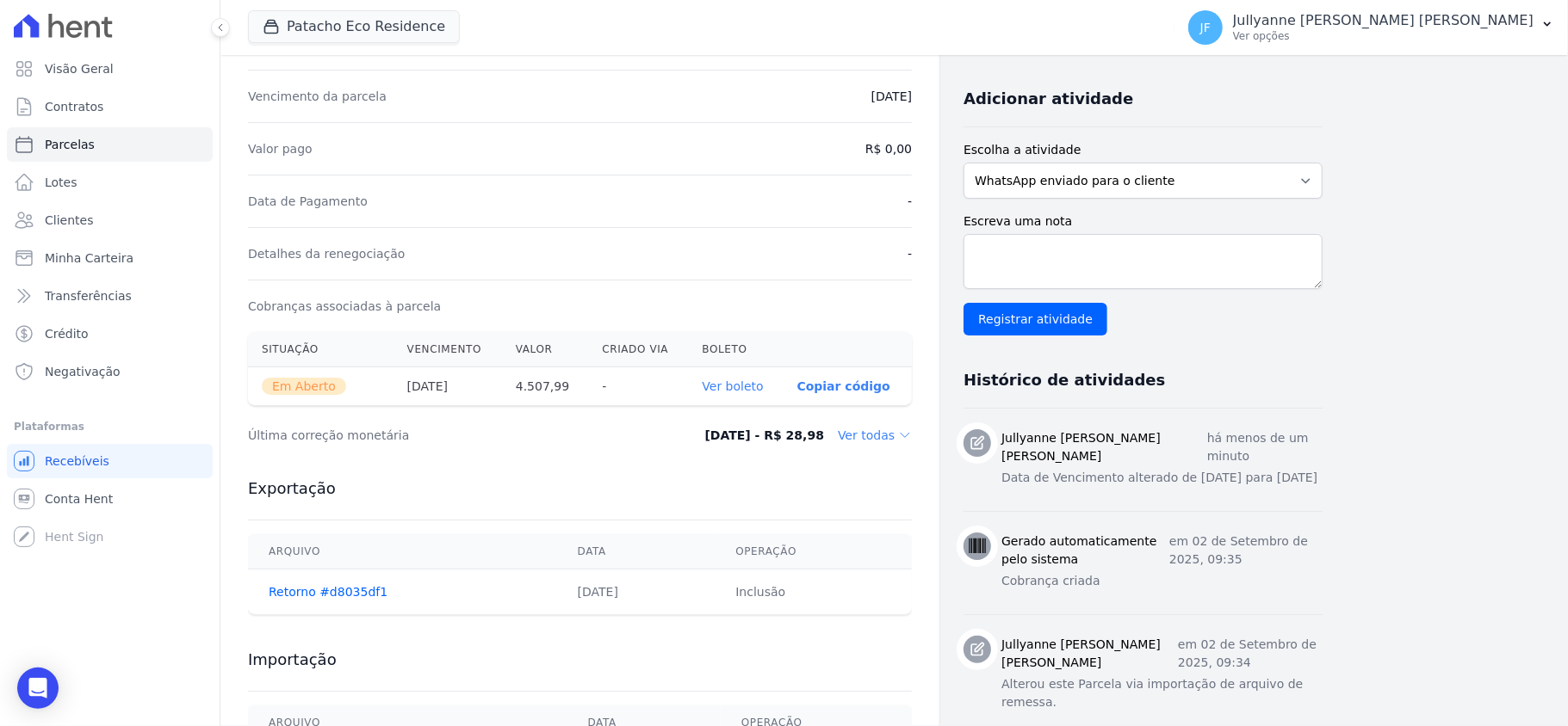
click at [744, 392] on link "Ver boleto" at bounding box center [732, 387] width 61 height 14
